Goal: Transaction & Acquisition: Subscribe to service/newsletter

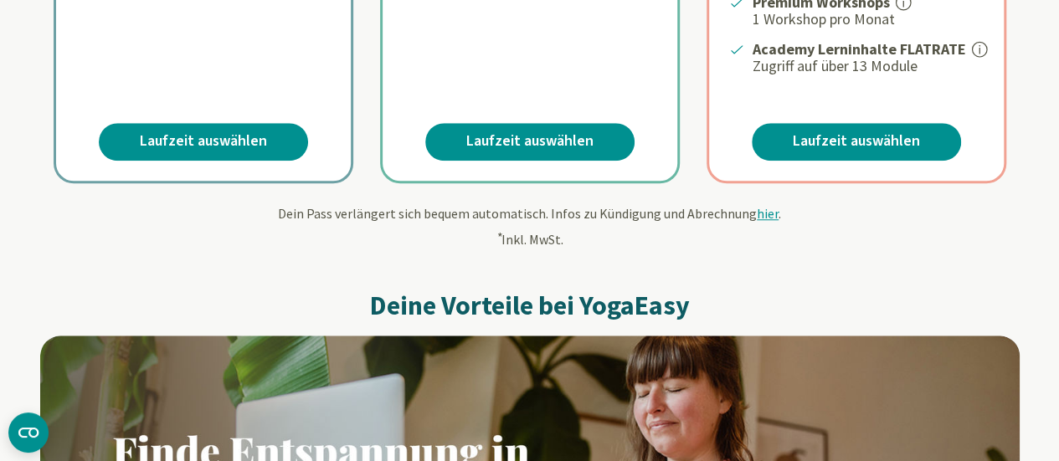
scroll to position [754, 0]
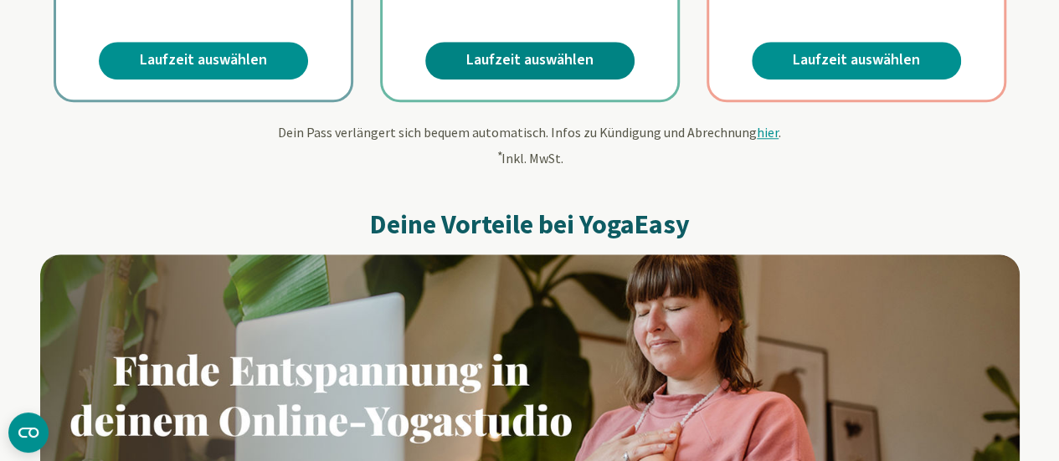
click at [514, 72] on link "Laufzeit auswählen" at bounding box center [529, 61] width 209 height 38
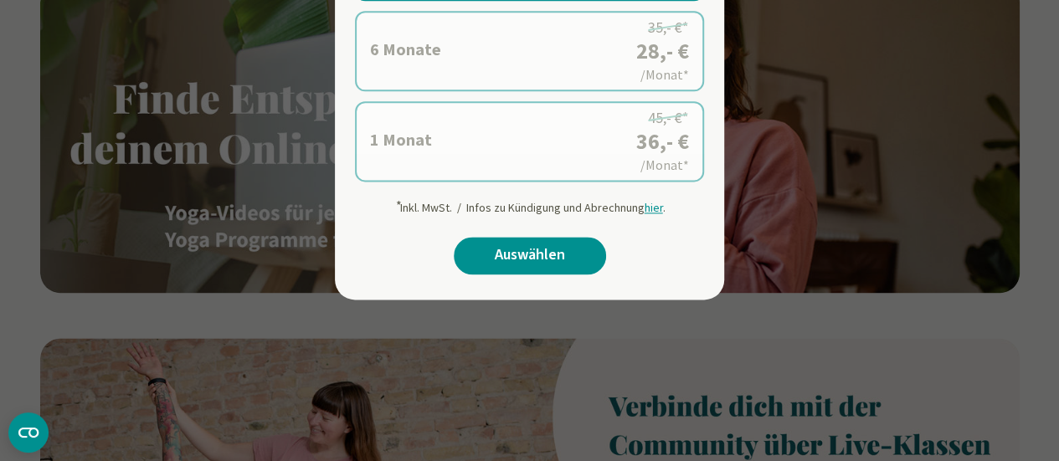
scroll to position [1005, 0]
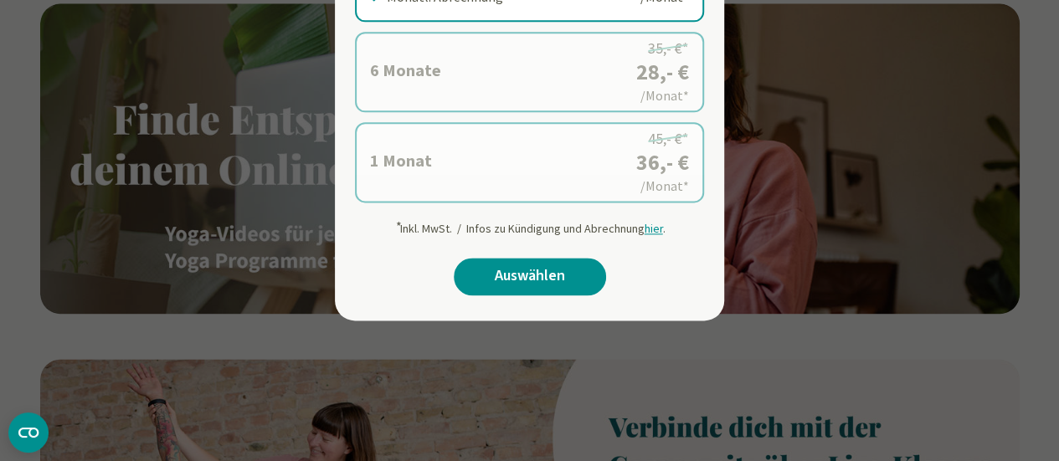
click at [430, 156] on label "1 Monat 36,- €* statt 45,- €* Mindestlaufzeit 1 Monat Monatl. Abrechnung 45,- €…" at bounding box center [529, 162] width 349 height 80
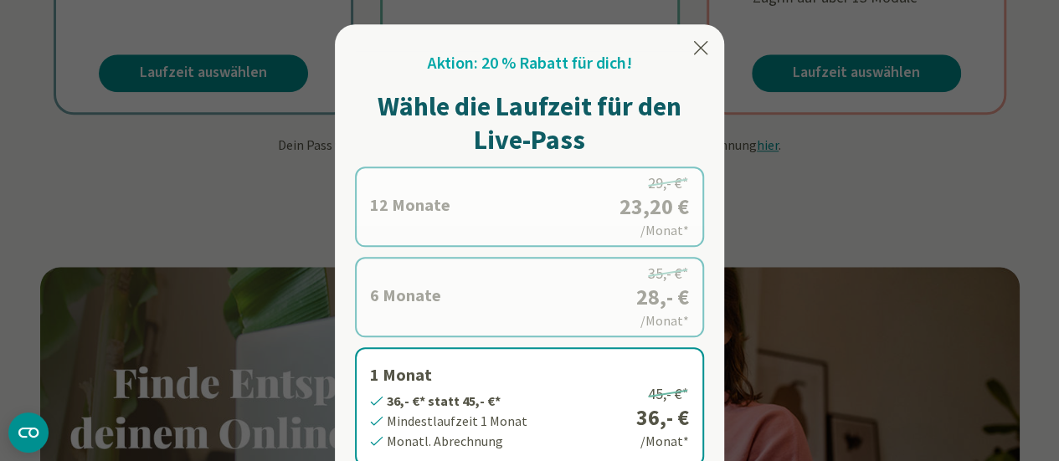
scroll to position [586, 0]
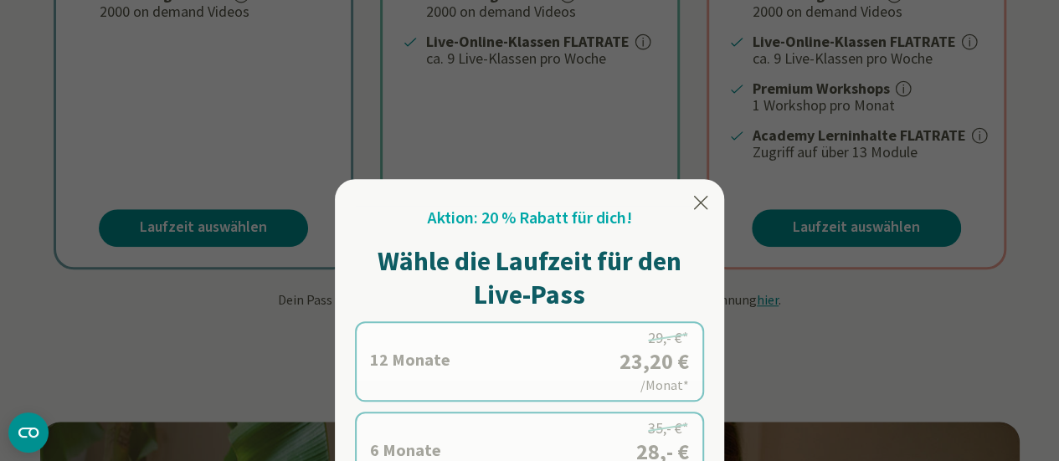
click at [697, 208] on icon at bounding box center [701, 202] width 14 height 13
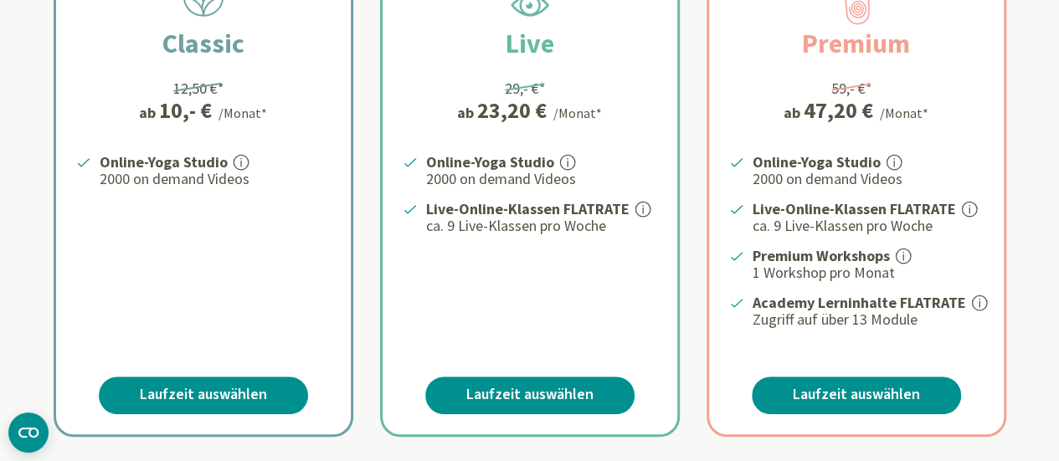
scroll to position [502, 0]
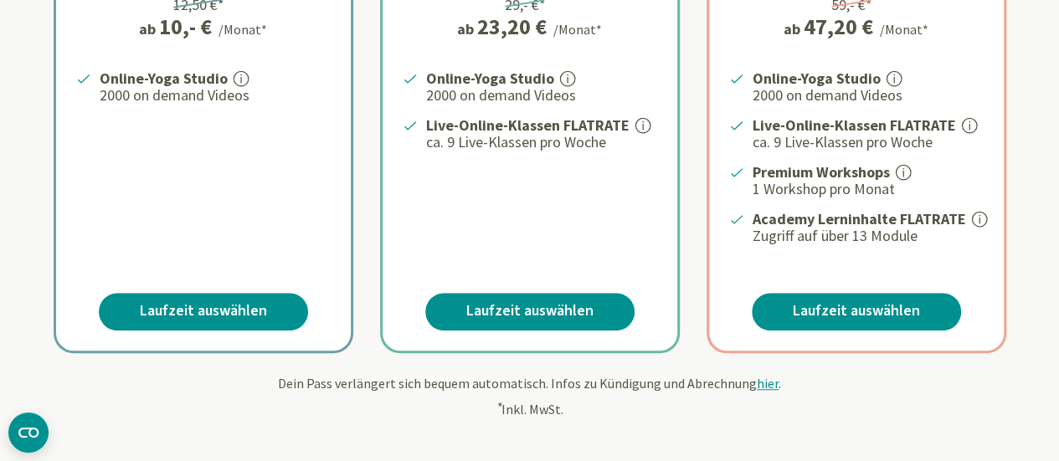
click at [644, 125] on icon at bounding box center [643, 125] width 15 height 15
click at [636, 125] on icon at bounding box center [643, 125] width 15 height 15
click at [637, 124] on icon at bounding box center [643, 125] width 15 height 15
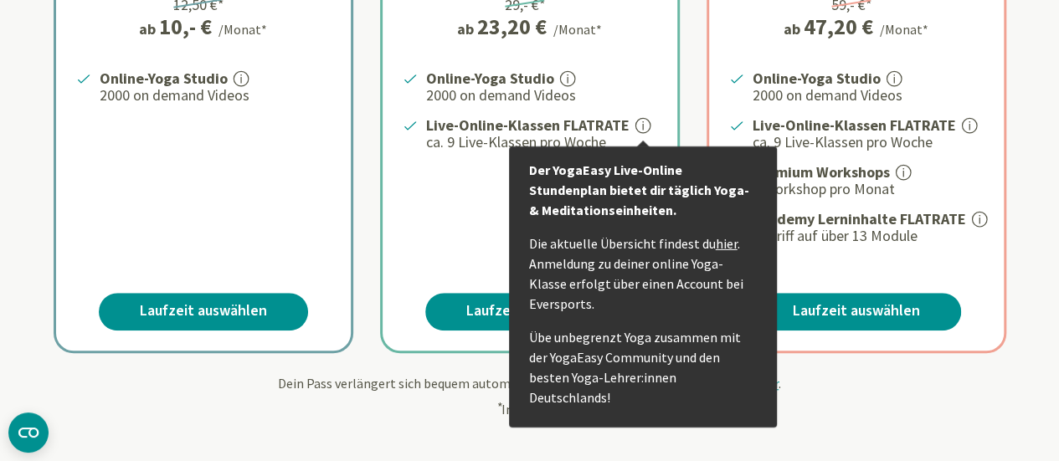
click at [724, 248] on link "hier" at bounding box center [727, 243] width 22 height 17
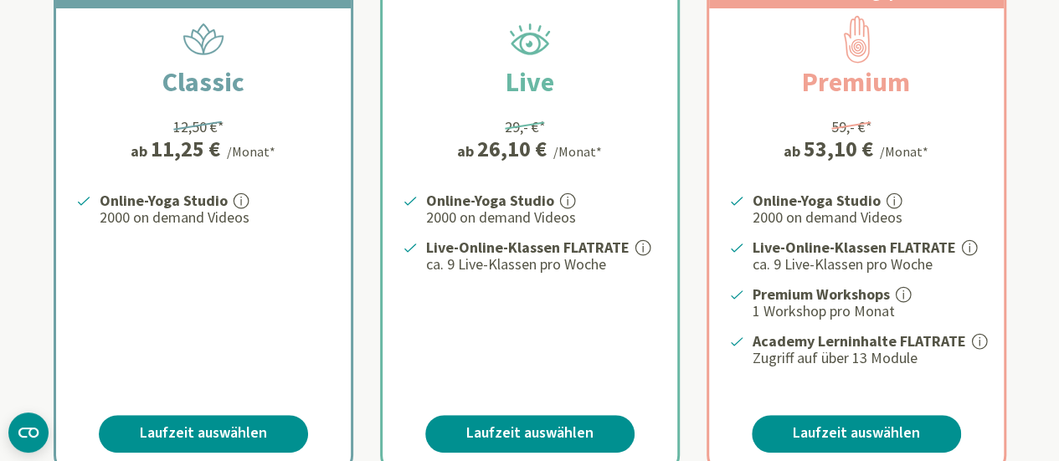
scroll to position [419, 0]
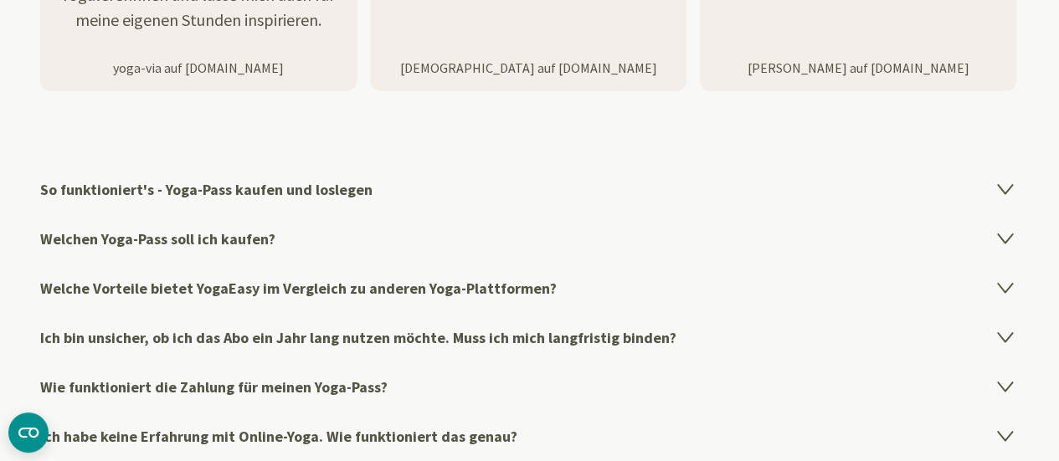
scroll to position [2931, 0]
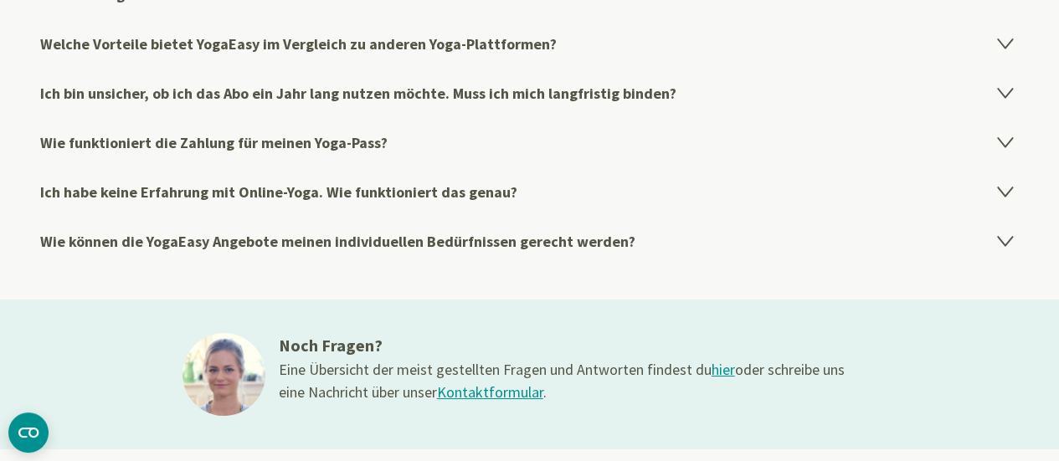
click at [427, 90] on h4 "Ich bin unsicher, ob ich das Abo ein Jahr lang nutzen möchte. Muss ich mich lan…" at bounding box center [530, 93] width 980 height 49
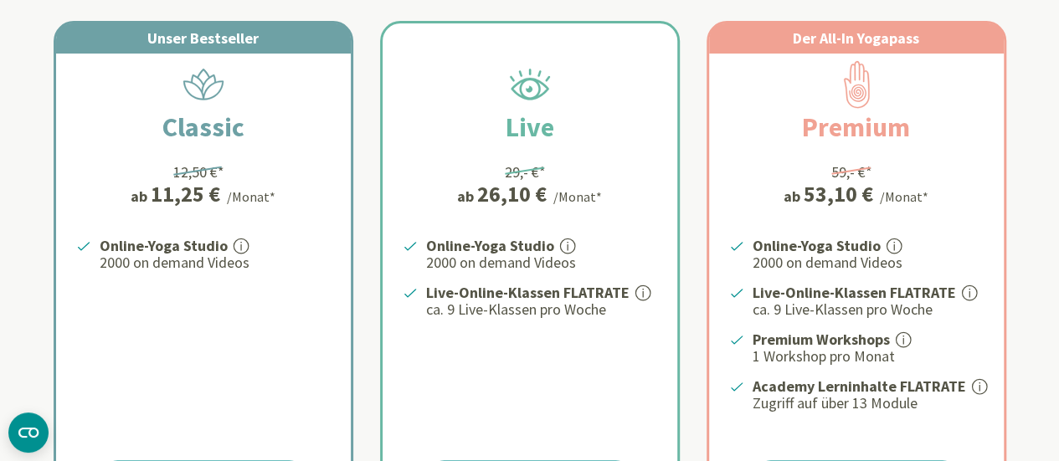
scroll to position [0, 0]
